Goal: Task Accomplishment & Management: Complete application form

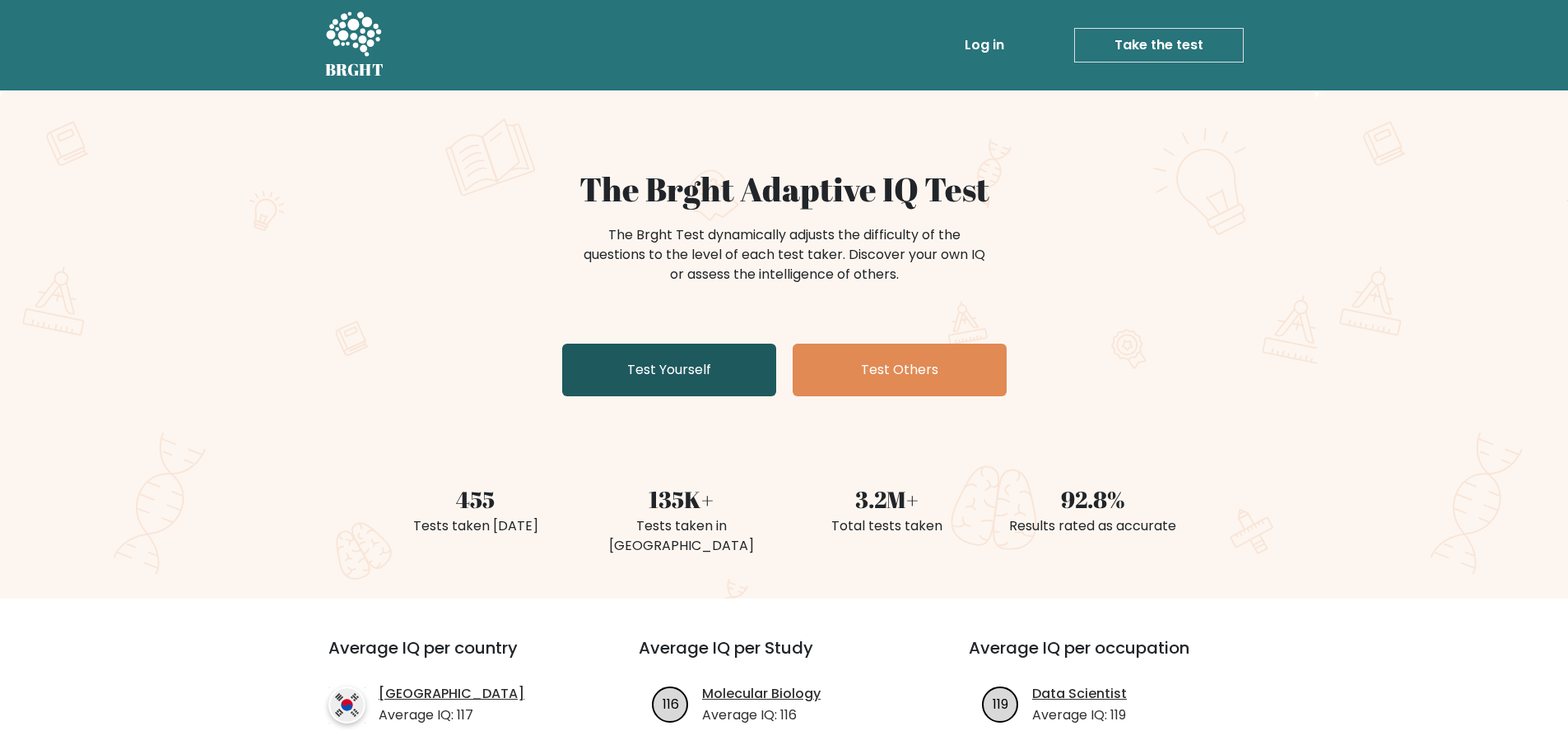
click at [731, 377] on link "Test Yourself" at bounding box center [670, 371] width 214 height 53
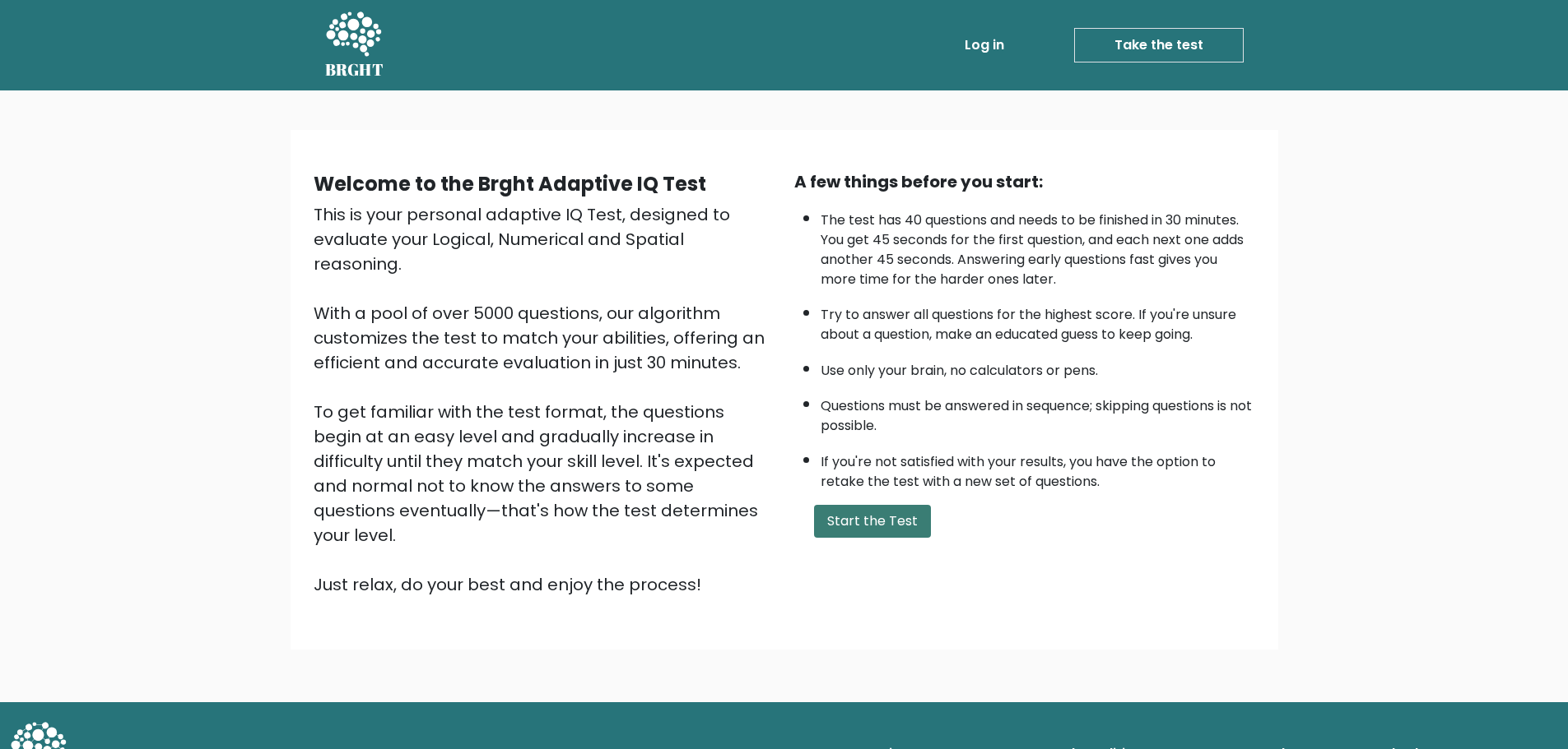
click at [874, 517] on button "Start the Test" at bounding box center [872, 521] width 117 height 33
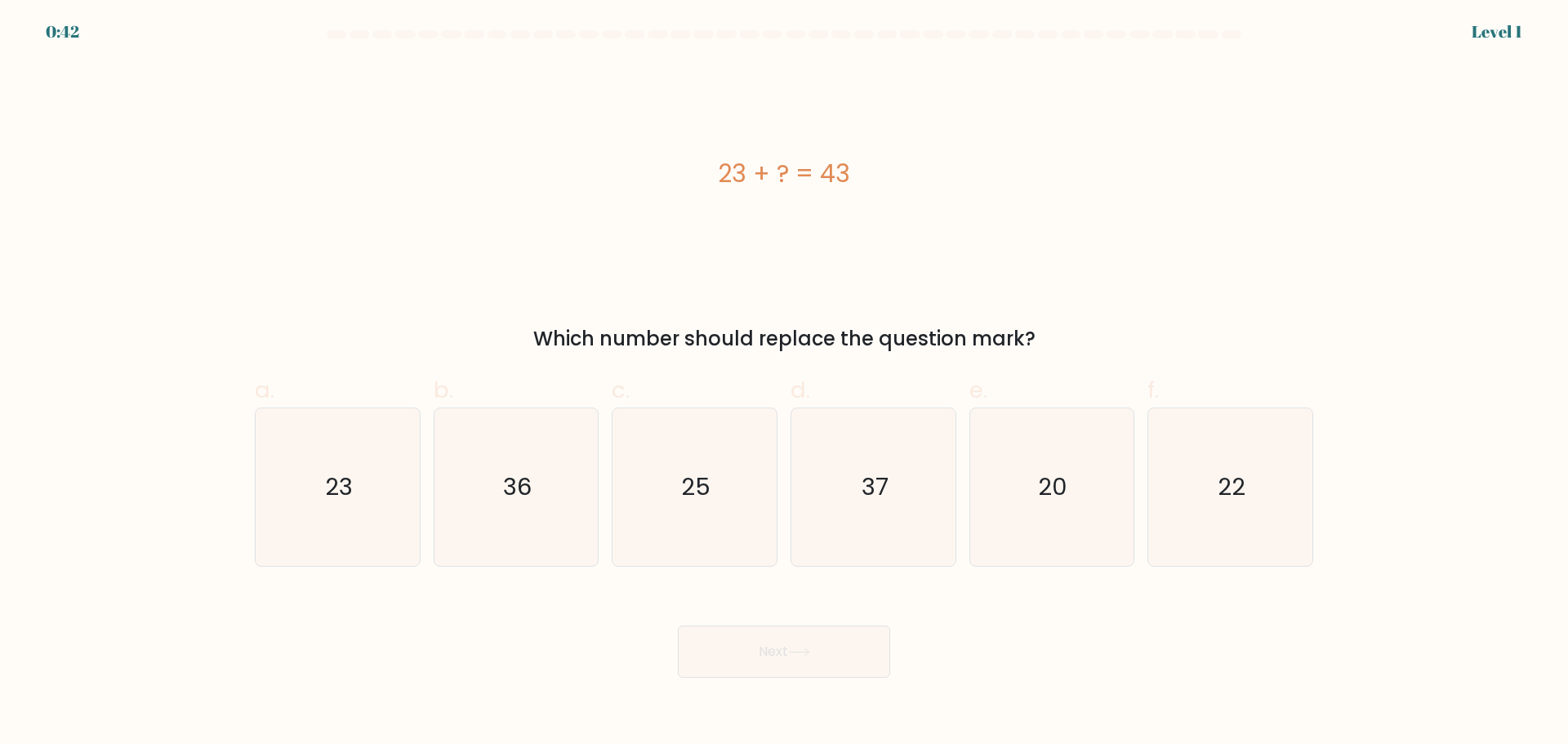
drag, startPoint x: 752, startPoint y: 204, endPoint x: 875, endPoint y: 229, distance: 125.5
click at [875, 229] on div "23 + ? = 43" at bounding box center [784, 173] width 1058 height 223
click at [762, 225] on div "23 + ? = 43" at bounding box center [784, 173] width 1058 height 223
click at [1018, 490] on icon "20" at bounding box center [1050, 487] width 157 height 157
click at [785, 383] on input "e. 20" at bounding box center [784, 378] width 1 height 10
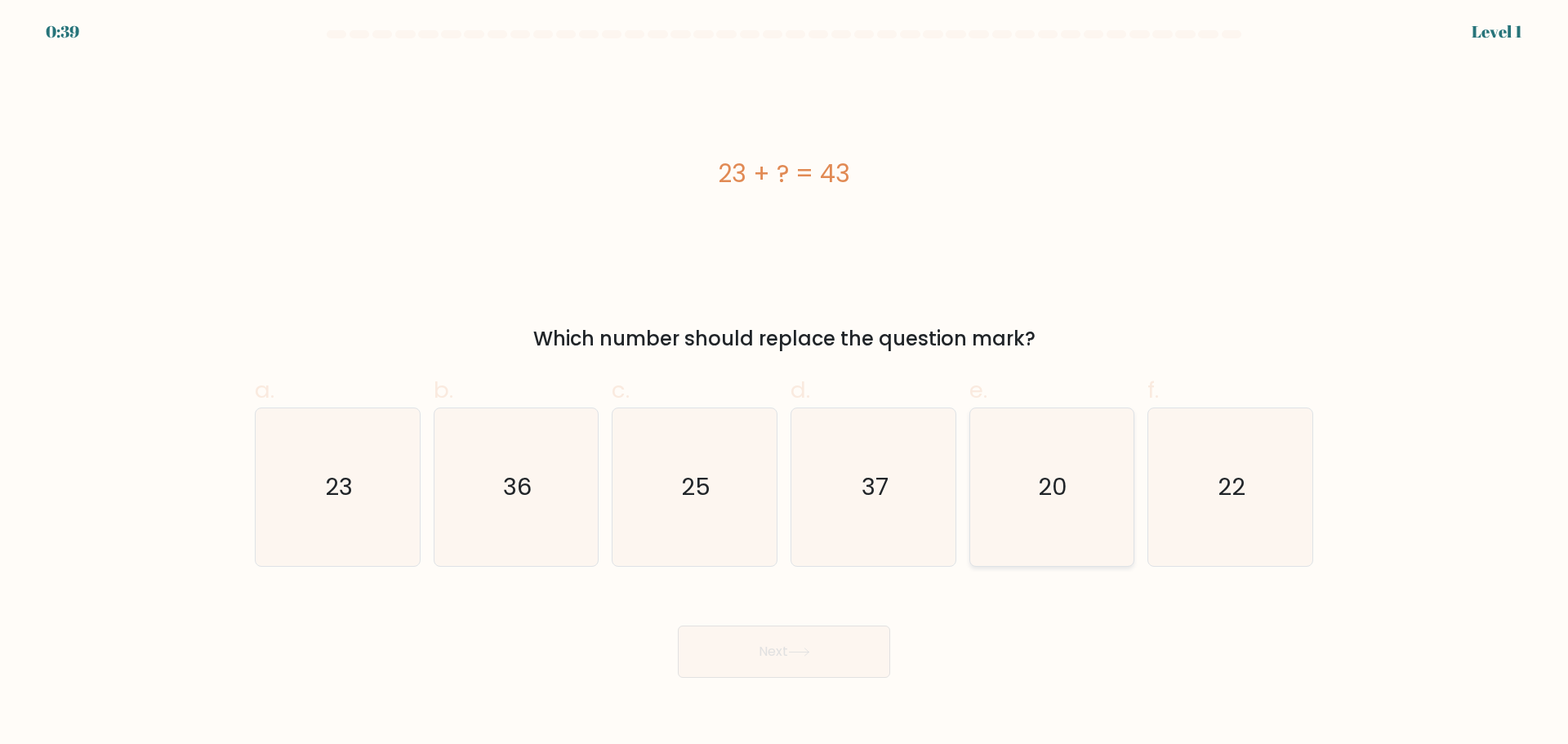
radio input "true"
click at [878, 652] on button "Next" at bounding box center [784, 653] width 213 height 53
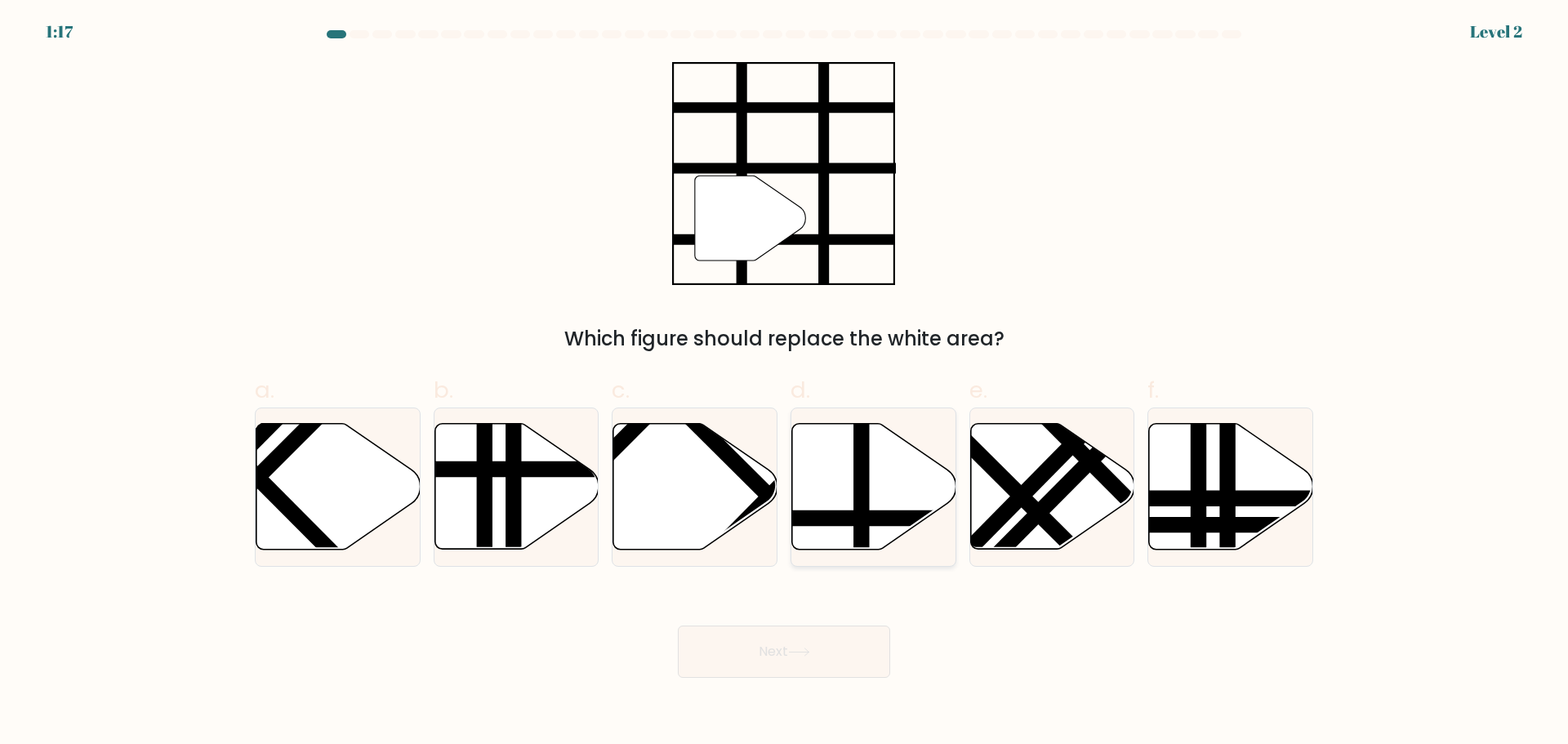
click at [861, 504] on line at bounding box center [861, 420] width 0 height 331
click at [785, 383] on input "d." at bounding box center [784, 378] width 1 height 10
radio input "true"
click at [804, 661] on button "Next" at bounding box center [784, 653] width 213 height 53
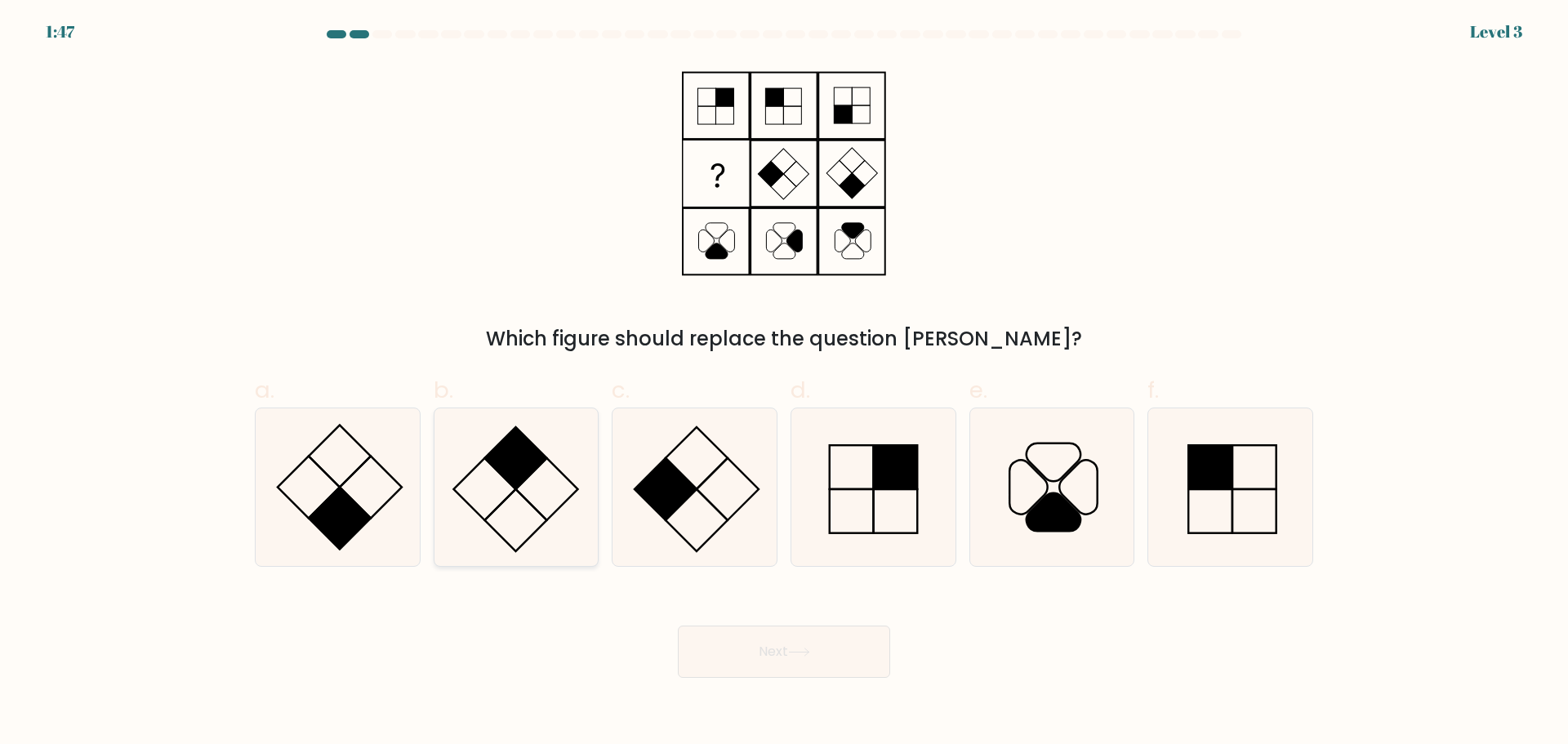
click at [529, 493] on icon at bounding box center [515, 487] width 157 height 157
click at [784, 383] on input "b." at bounding box center [784, 378] width 1 height 10
radio input "true"
click at [820, 652] on button "Next" at bounding box center [784, 653] width 213 height 53
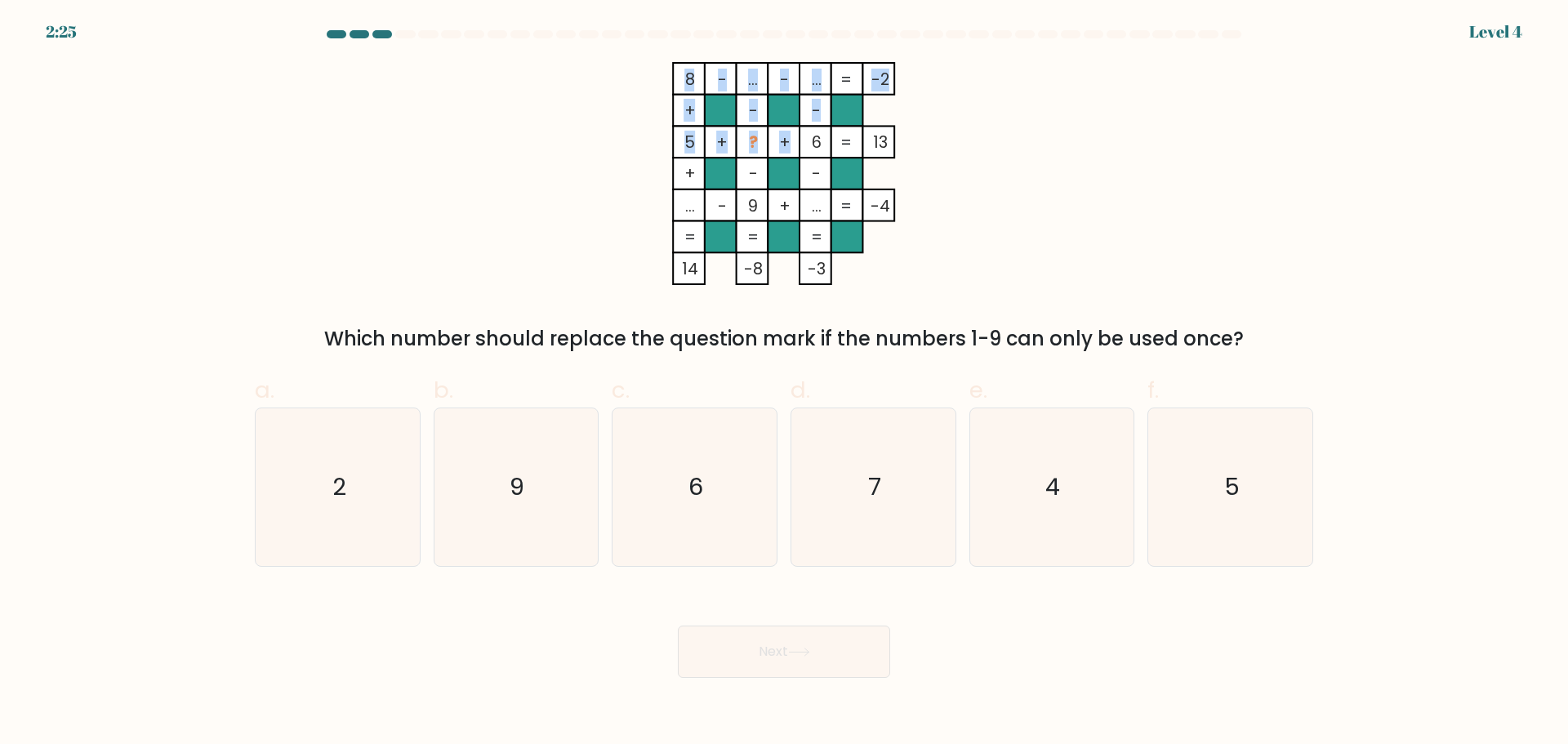
drag, startPoint x: 744, startPoint y: 143, endPoint x: 787, endPoint y: 149, distance: 43.4
click at [787, 149] on icon "8 - ... - ... -2 + - - 5 + ? + 6 13 + - - ... - 9 + ... = -4 = = = = 14 -8 -3 =" at bounding box center [784, 173] width 490 height 223
click at [775, 143] on rect at bounding box center [784, 142] width 32 height 32
drag, startPoint x: 754, startPoint y: 140, endPoint x: 744, endPoint y: 139, distance: 10.0
click at [744, 139] on icon "8 - ... - ... -2 + - - 5 + ? + 6 13 + - - ... - 9 + ... = -4 = = = = 14 -8 -3 =" at bounding box center [784, 173] width 490 height 223
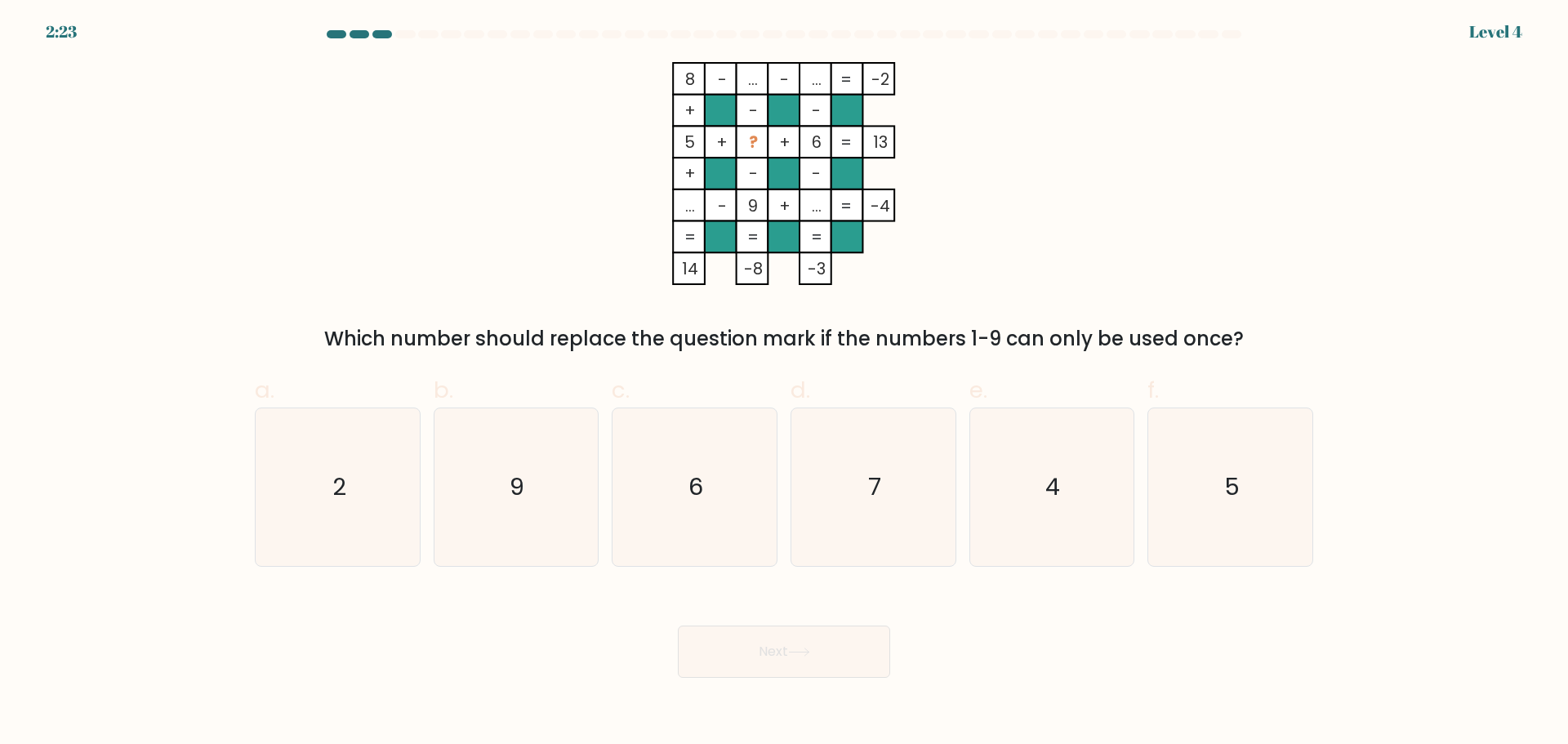
click at [743, 139] on rect at bounding box center [753, 142] width 32 height 32
click at [749, 138] on icon "8 - ... - ... -2 + - - 5 + ? + 6 13 + - - ... - 9 + ... = -4 = = = = 14 -8 -3 =" at bounding box center [784, 173] width 490 height 223
click at [749, 138] on tspan "?" at bounding box center [754, 142] width 9 height 23
click at [336, 467] on icon "2" at bounding box center [337, 487] width 157 height 157
click at [784, 383] on input "a. 2" at bounding box center [784, 378] width 1 height 10
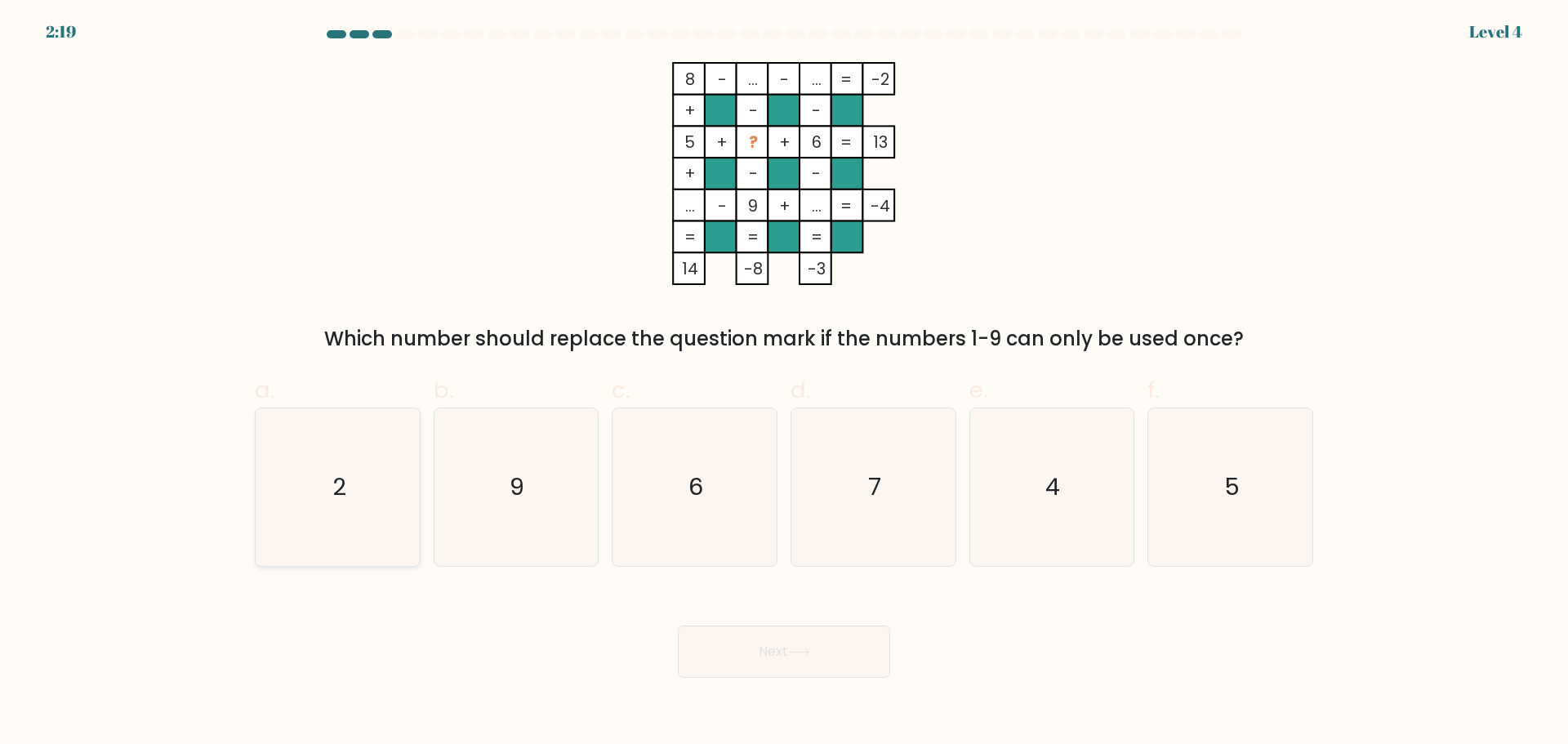
radio input "true"
click at [764, 640] on button "Next" at bounding box center [784, 653] width 213 height 53
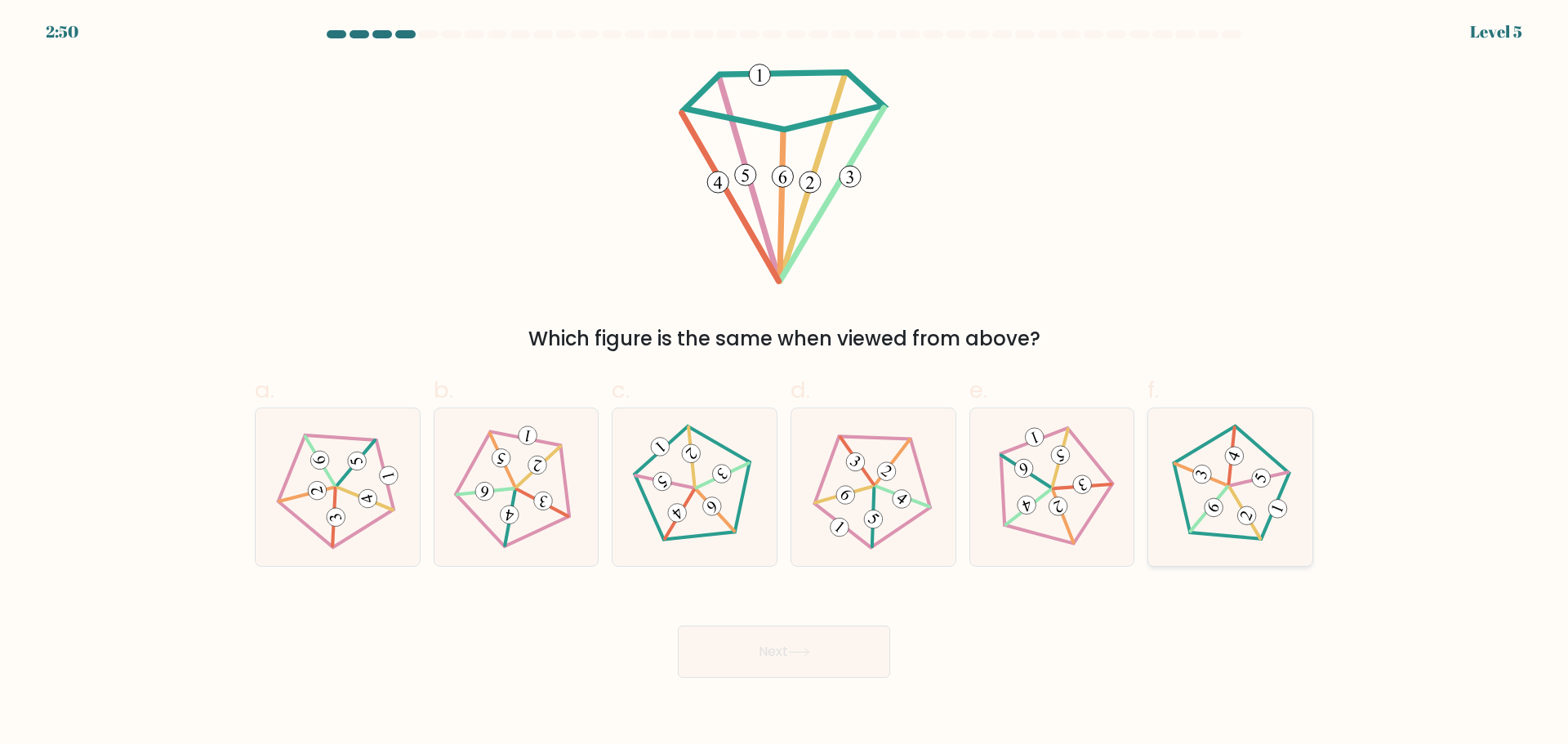
click at [1267, 521] on icon at bounding box center [1230, 487] width 126 height 126
click at [785, 383] on input "f." at bounding box center [784, 378] width 1 height 10
radio input "true"
click at [836, 650] on button "Next" at bounding box center [784, 653] width 213 height 53
